Goal: Check status: Check status

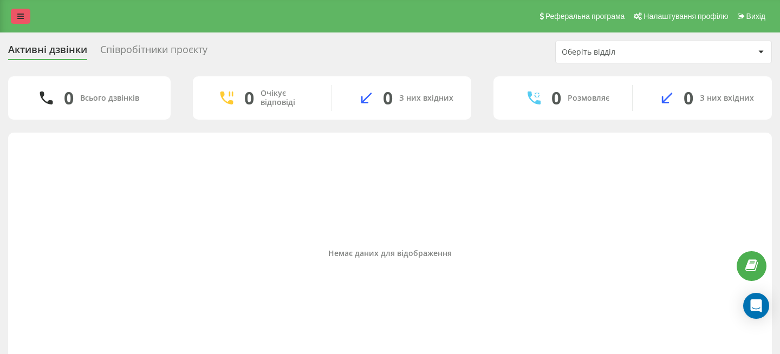
click at [16, 14] on link at bounding box center [21, 16] width 20 height 15
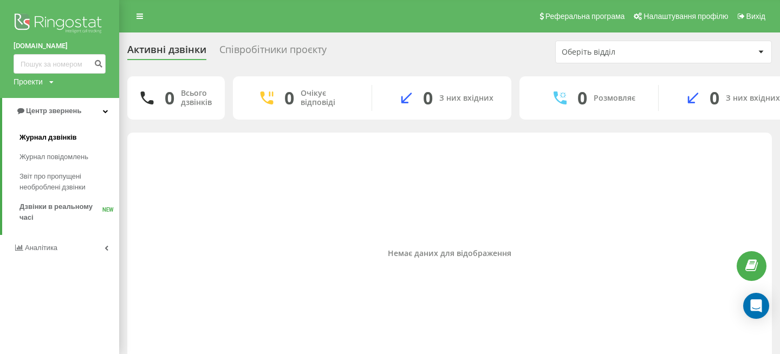
click at [68, 141] on span "Журнал дзвінків" at bounding box center [48, 137] width 57 height 11
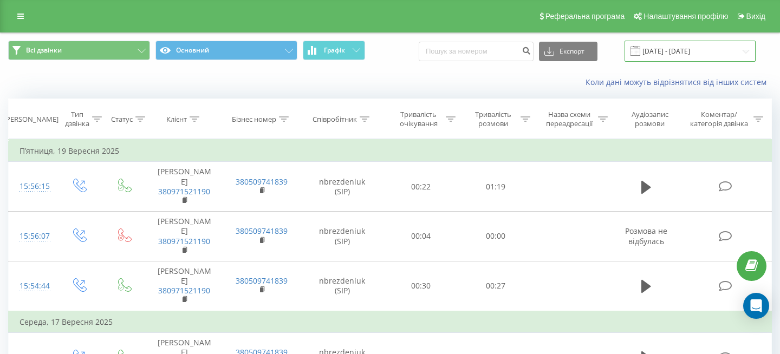
click at [673, 57] on input "22.08.2025 - 22.09.2025" at bounding box center [690, 51] width 131 height 21
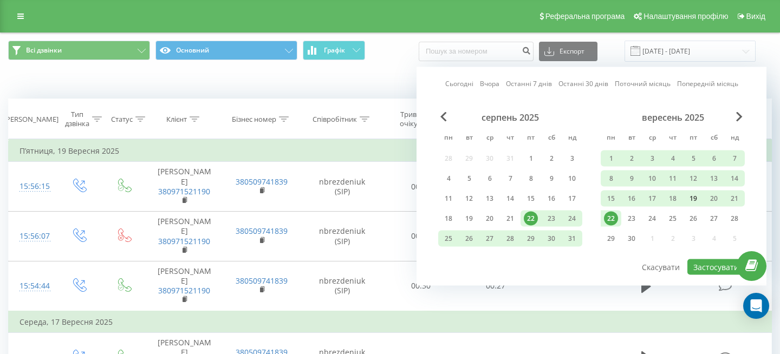
click at [693, 193] on div "19" at bounding box center [693, 199] width 14 height 14
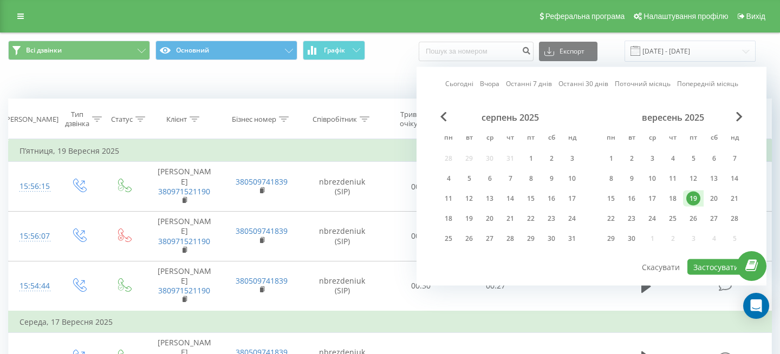
click at [693, 193] on div "19" at bounding box center [693, 199] width 14 height 14
click at [725, 265] on button "Застосувати" at bounding box center [716, 268] width 57 height 16
type input "19.09.2025 - 19.09.2025"
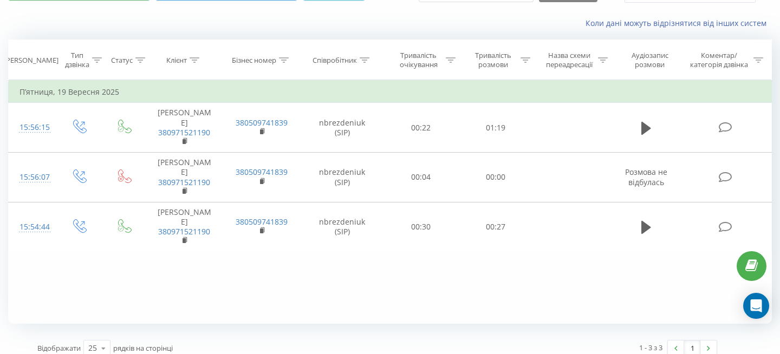
scroll to position [60, 0]
